Goal: Task Accomplishment & Management: Use online tool/utility

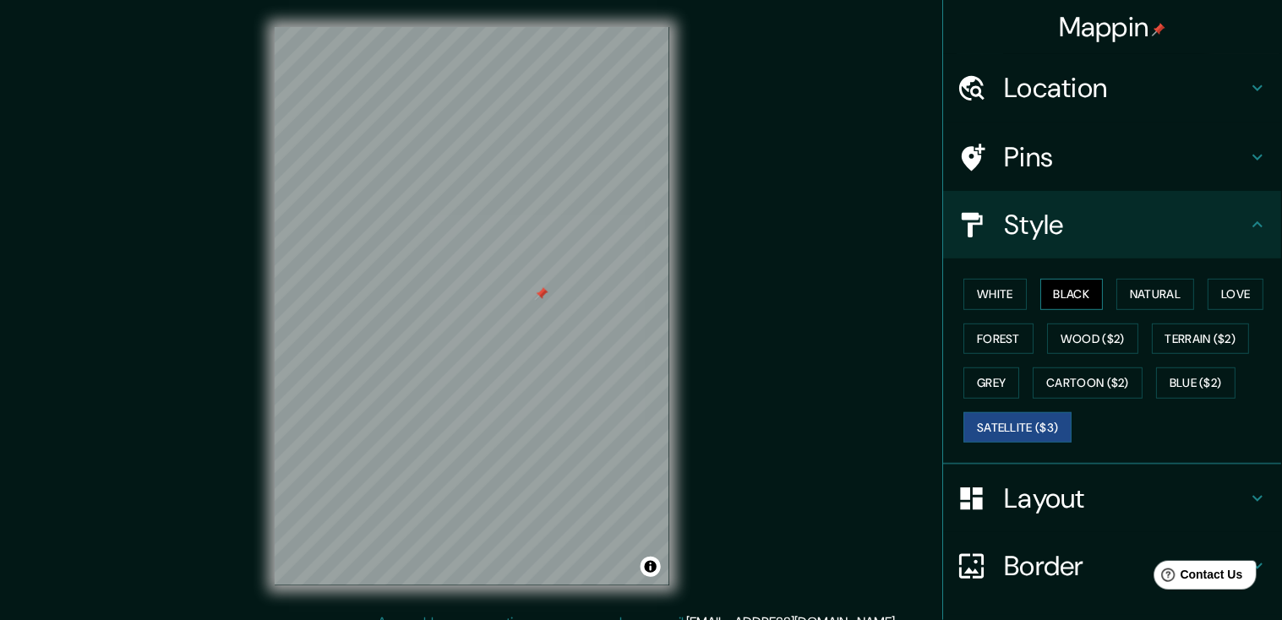
click at [1075, 294] on button "Black" at bounding box center [1072, 294] width 63 height 31
click at [1015, 292] on button "White" at bounding box center [995, 294] width 63 height 31
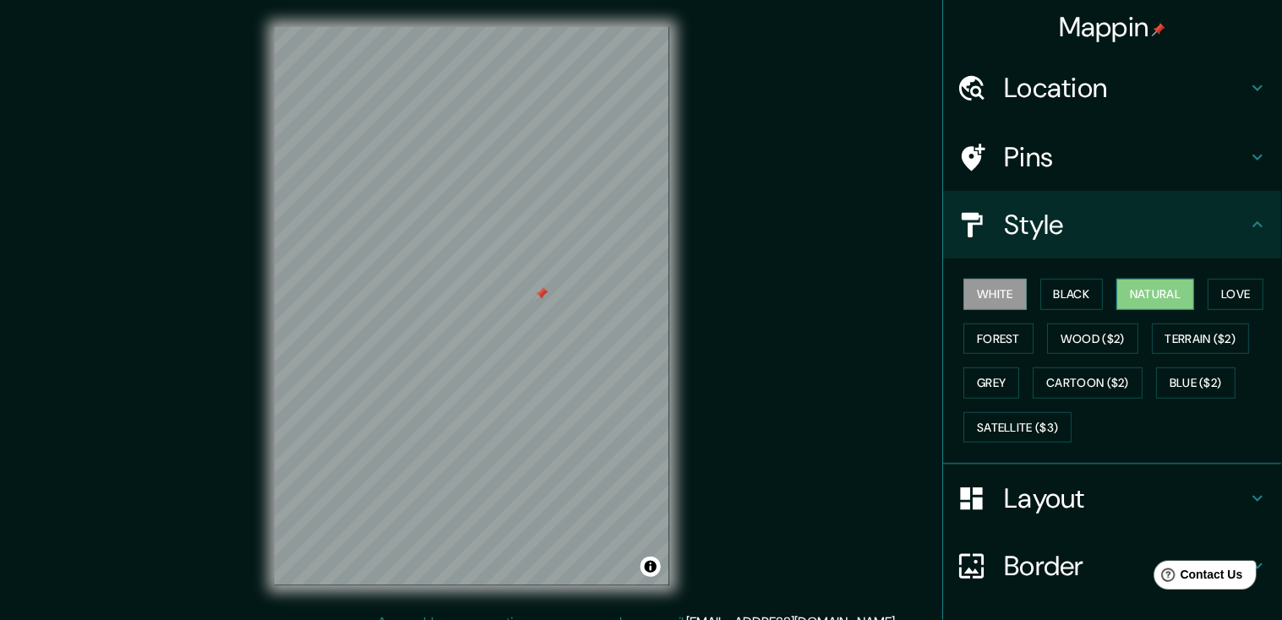
click at [1155, 301] on button "Natural" at bounding box center [1156, 294] width 78 height 31
click at [1034, 436] on button "Satellite ($3)" at bounding box center [1018, 427] width 108 height 31
click at [1172, 296] on button "Natural" at bounding box center [1156, 294] width 78 height 31
click at [1085, 298] on button "Black" at bounding box center [1072, 294] width 63 height 31
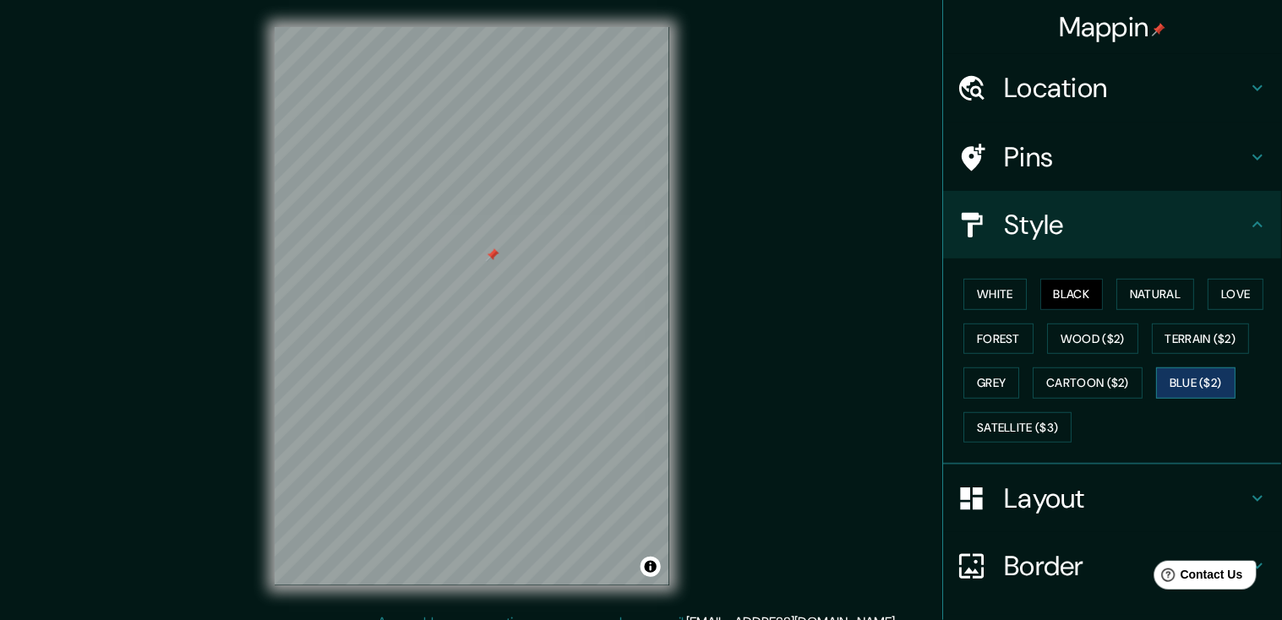
click at [1204, 382] on button "Blue ($2)" at bounding box center [1195, 382] width 79 height 31
click at [1112, 378] on button "Cartoon ($2)" at bounding box center [1088, 382] width 110 height 31
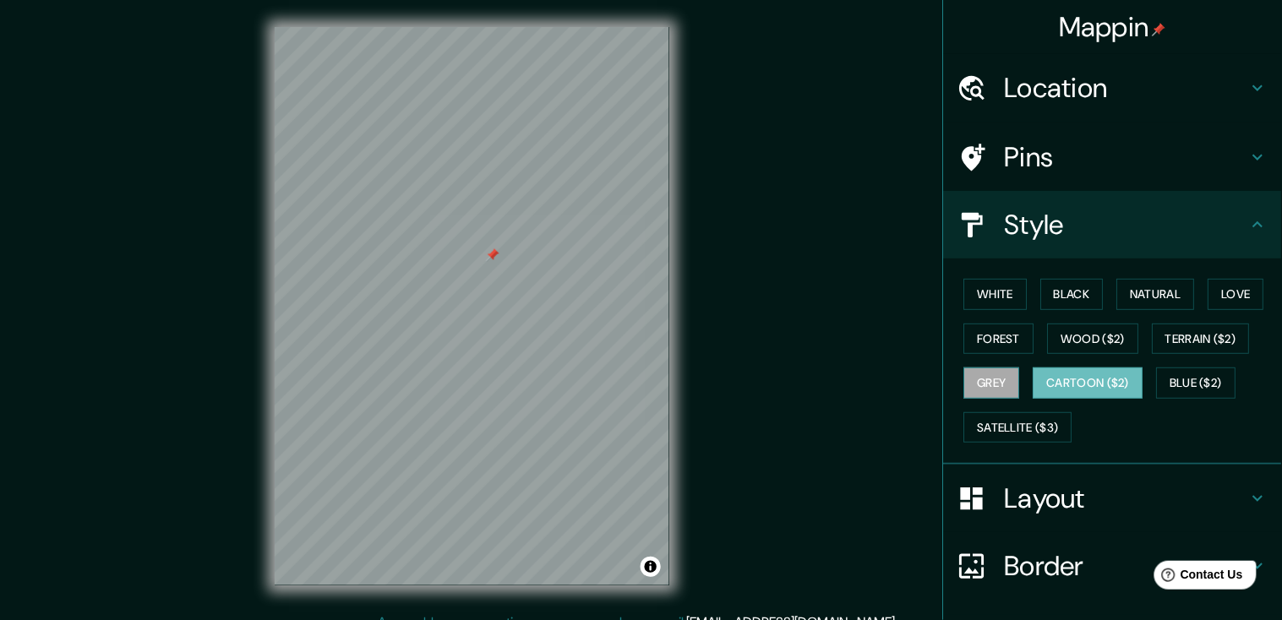
click at [1008, 381] on button "Grey" at bounding box center [992, 382] width 56 height 31
click at [1203, 335] on button "Terrain ($2)" at bounding box center [1201, 339] width 98 height 31
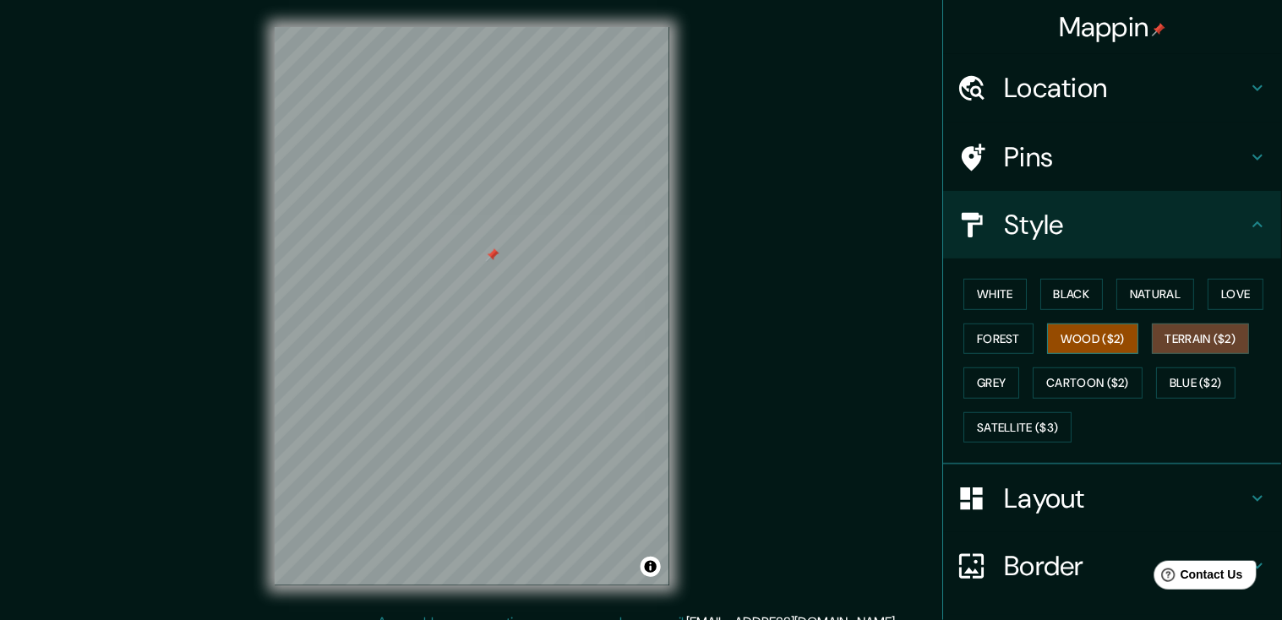
click at [1109, 340] on button "Wood ($2)" at bounding box center [1093, 339] width 91 height 31
click at [1019, 335] on button "Forest" at bounding box center [999, 339] width 70 height 31
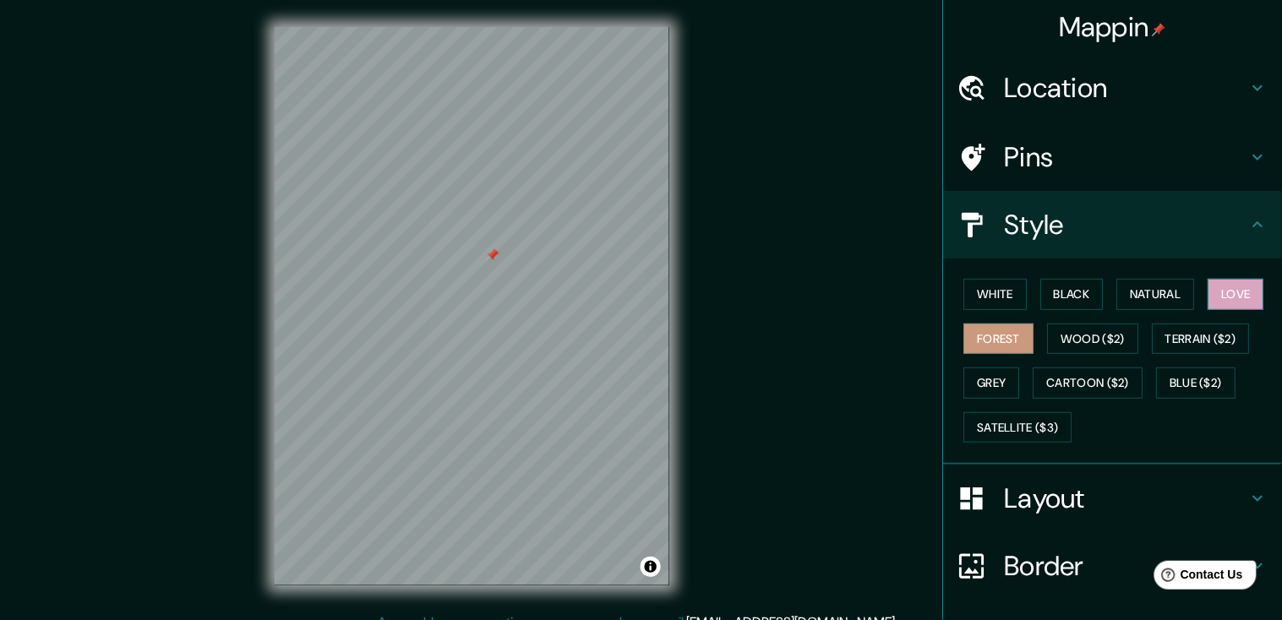
click at [1226, 305] on button "Love" at bounding box center [1236, 294] width 56 height 31
click at [1150, 292] on button "Natural" at bounding box center [1156, 294] width 78 height 31
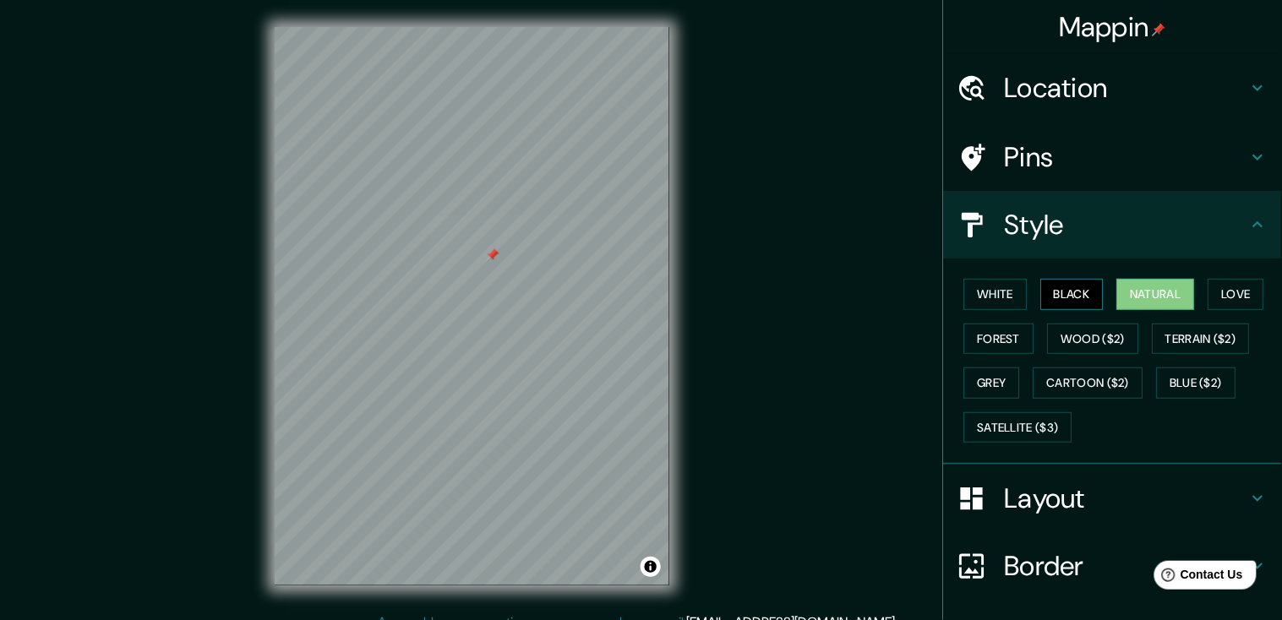
click at [1078, 300] on button "Black" at bounding box center [1072, 294] width 63 height 31
click at [1007, 287] on button "White" at bounding box center [995, 294] width 63 height 31
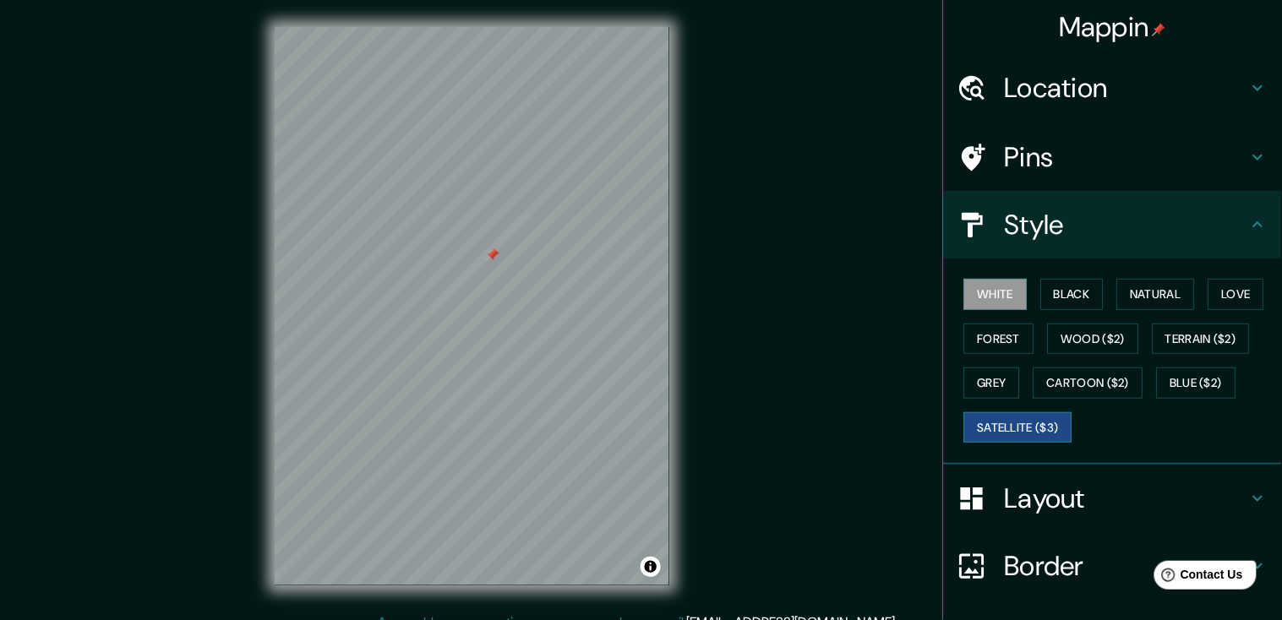
click at [1051, 427] on button "Satellite ($3)" at bounding box center [1018, 427] width 108 height 31
